Goal: Task Accomplishment & Management: Use online tool/utility

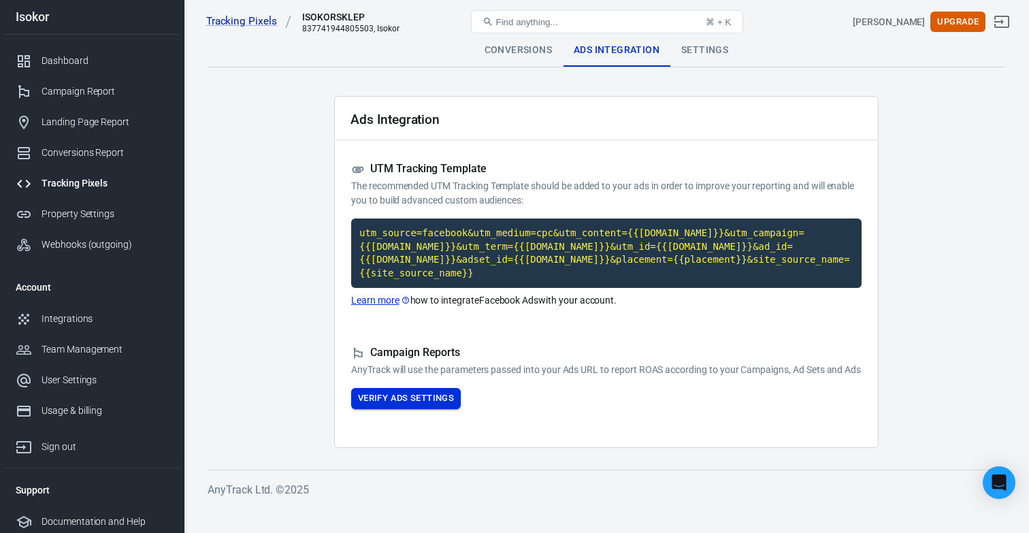
click at [374, 409] on button "Verify Ads Settings" at bounding box center [406, 398] width 110 height 21
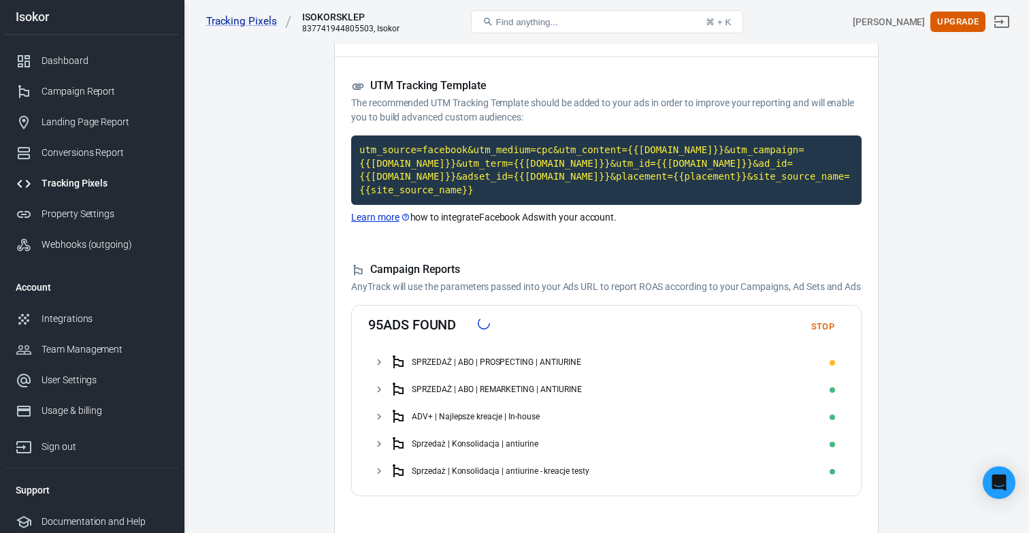
scroll to position [159, 0]
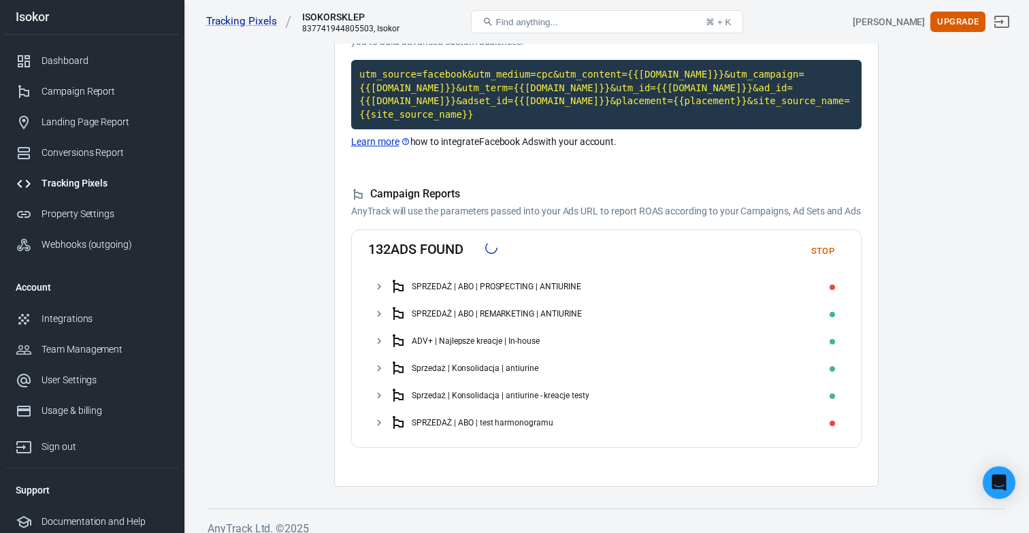
click at [383, 293] on icon at bounding box center [379, 286] width 12 height 12
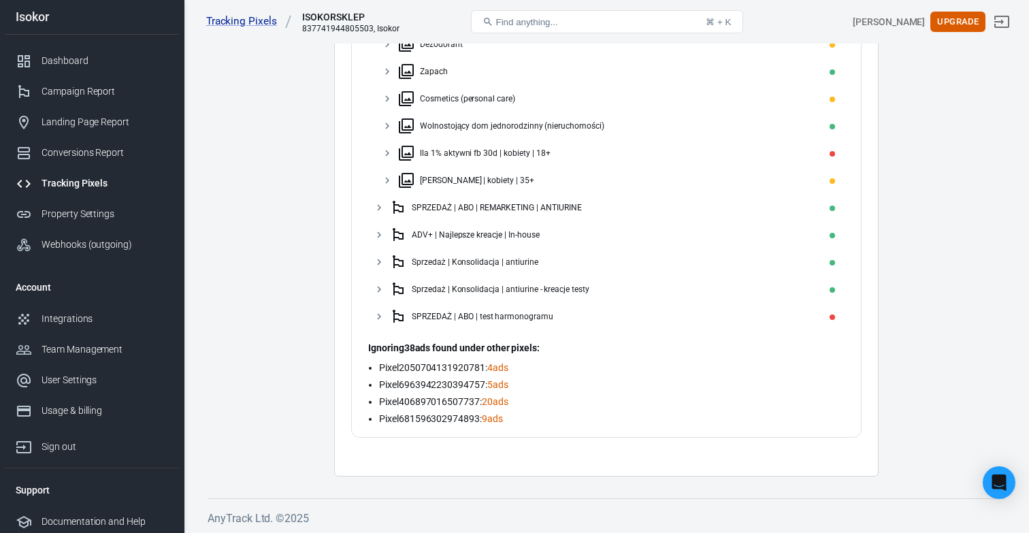
scroll to position [689, 0]
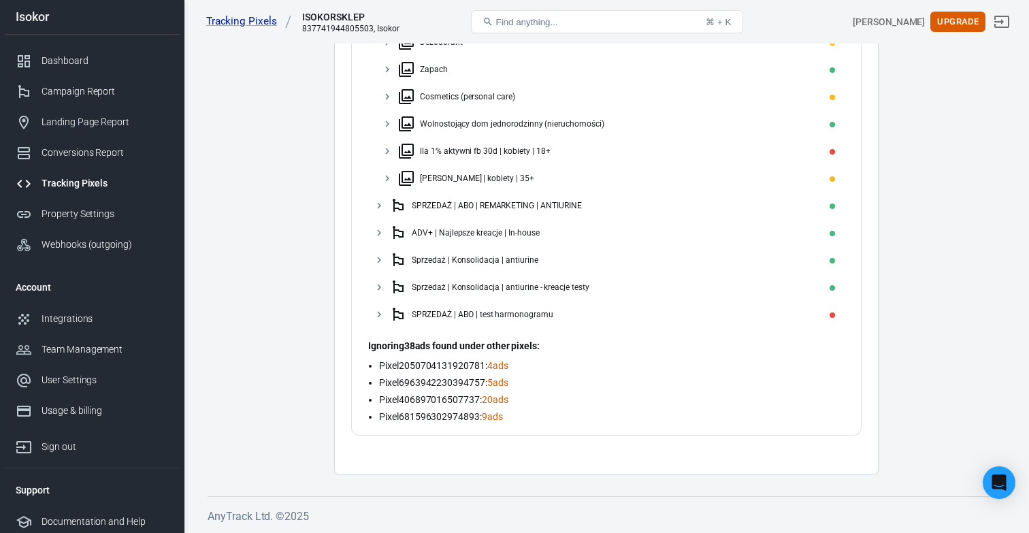
click at [385, 314] on icon at bounding box center [379, 314] width 12 height 12
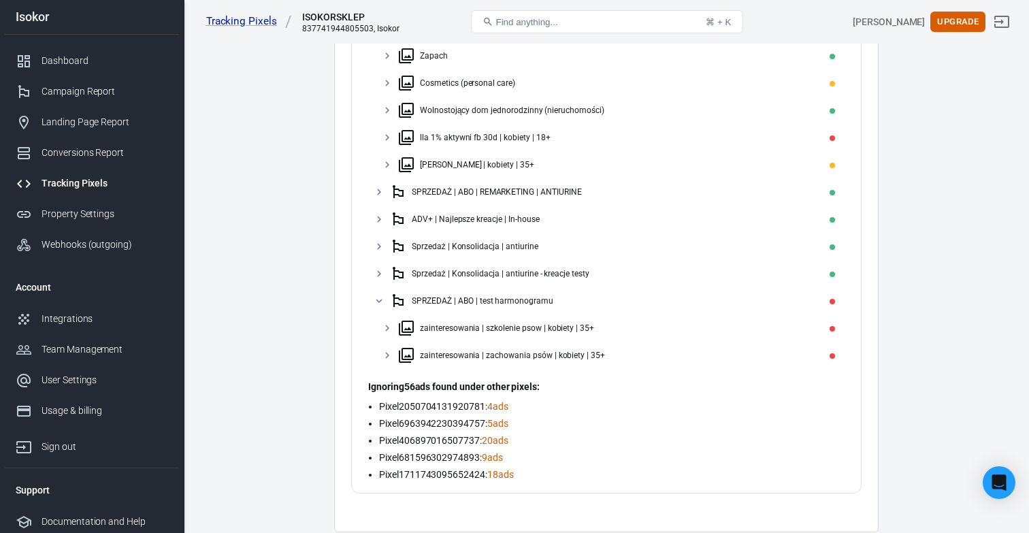
click at [385, 307] on icon at bounding box center [379, 301] width 12 height 12
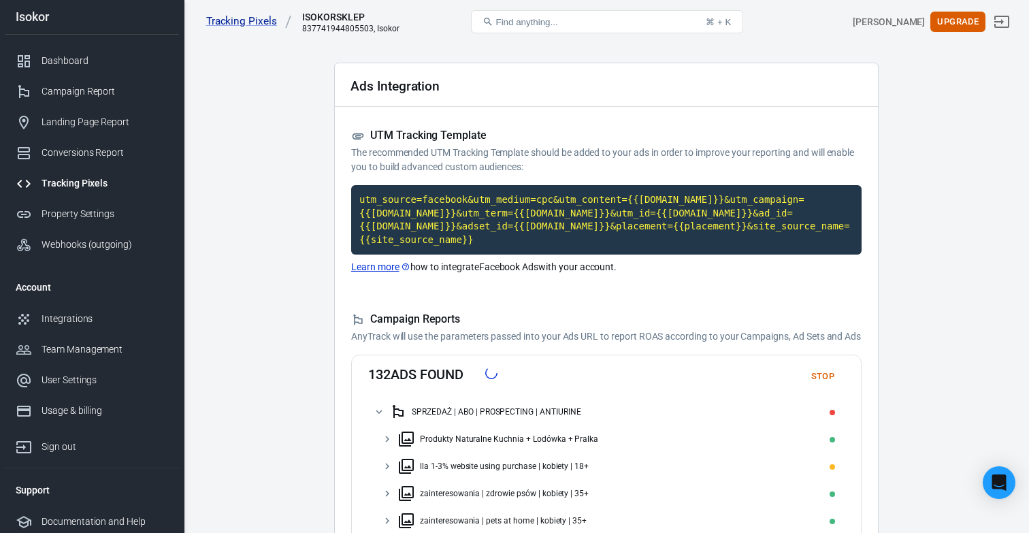
scroll to position [62, 0]
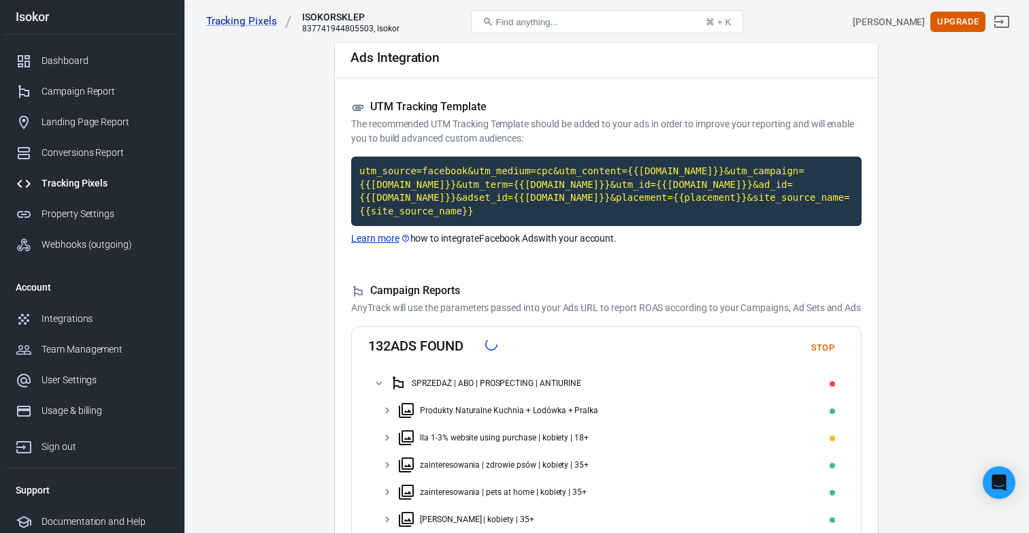
click at [378, 389] on icon at bounding box center [379, 383] width 12 height 12
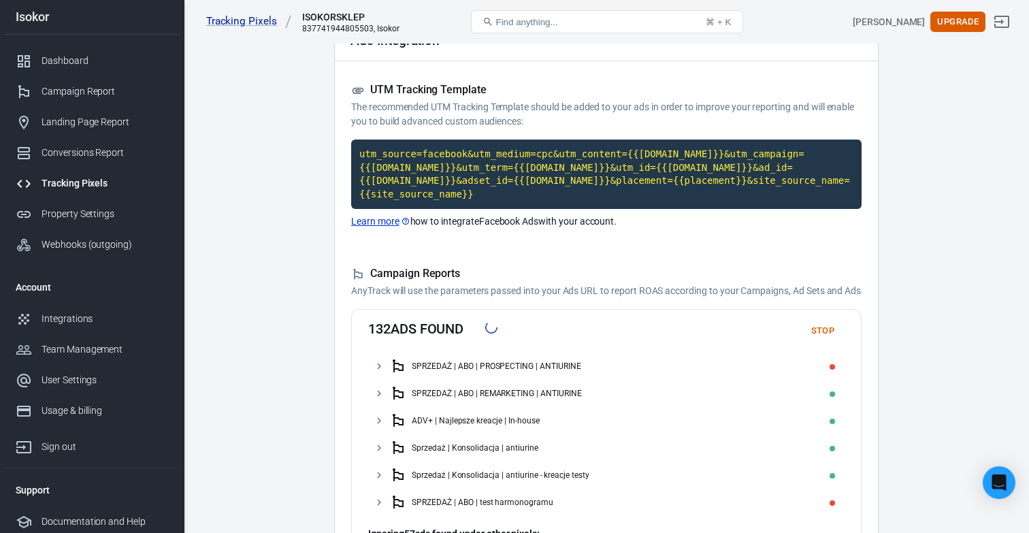
scroll to position [0, 0]
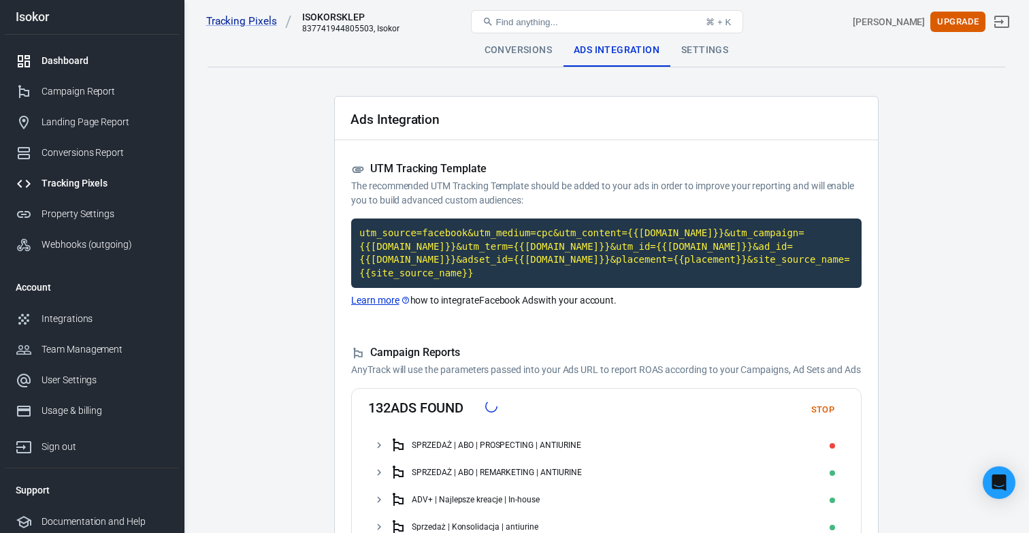
click at [97, 67] on div "Dashboard" at bounding box center [105, 61] width 127 height 14
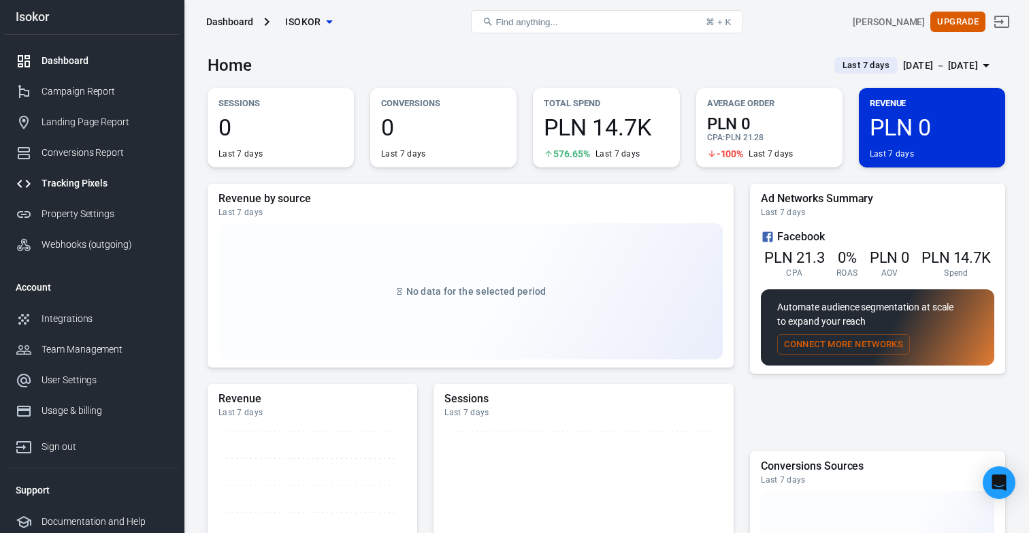
click at [71, 184] on div "Tracking Pixels" at bounding box center [105, 183] width 127 height 14
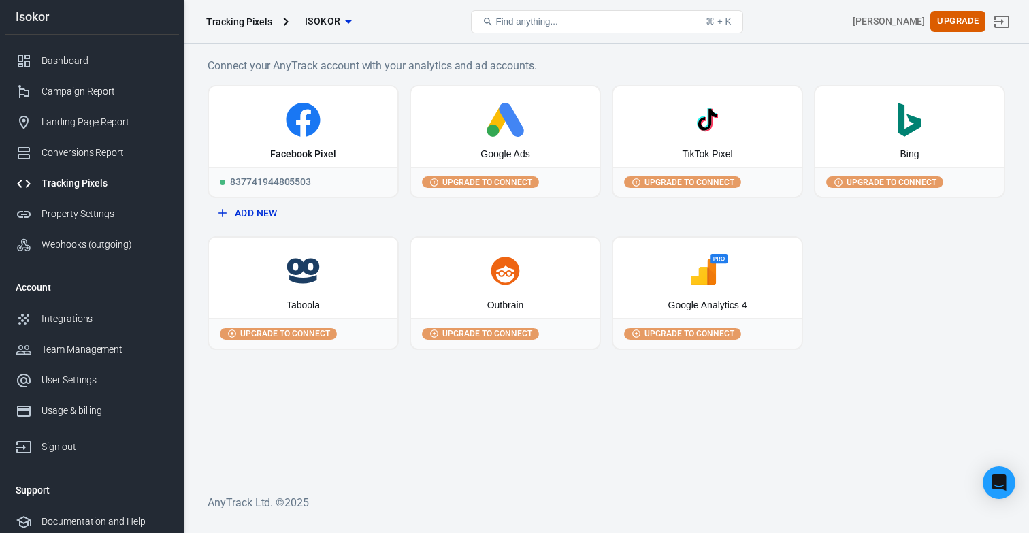
click at [468, 165] on div "Google Ads" at bounding box center [505, 126] width 189 height 80
